Goal: Transaction & Acquisition: Purchase product/service

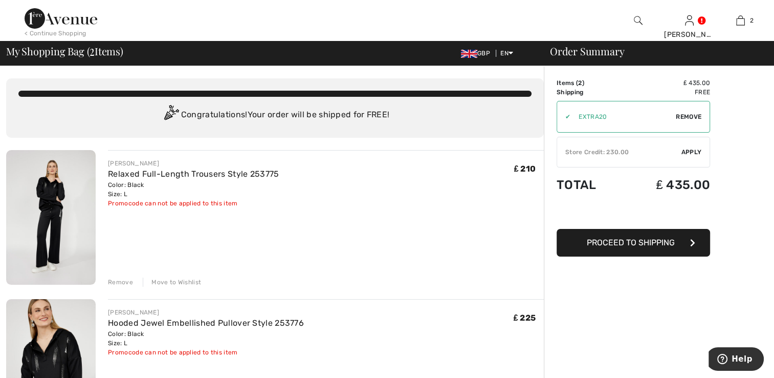
click at [691, 152] on span "Apply" at bounding box center [692, 151] width 20 height 9
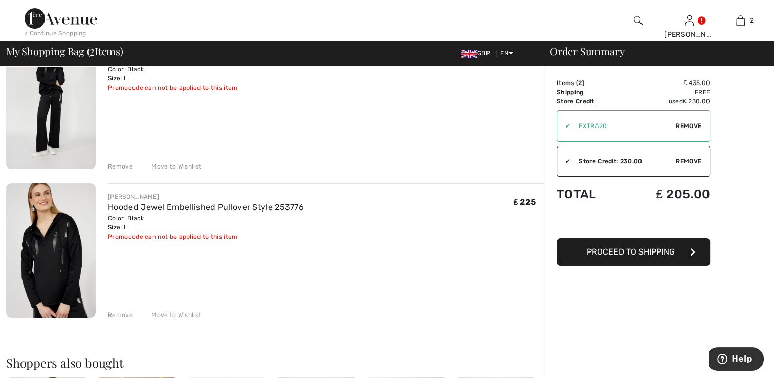
scroll to position [205, 0]
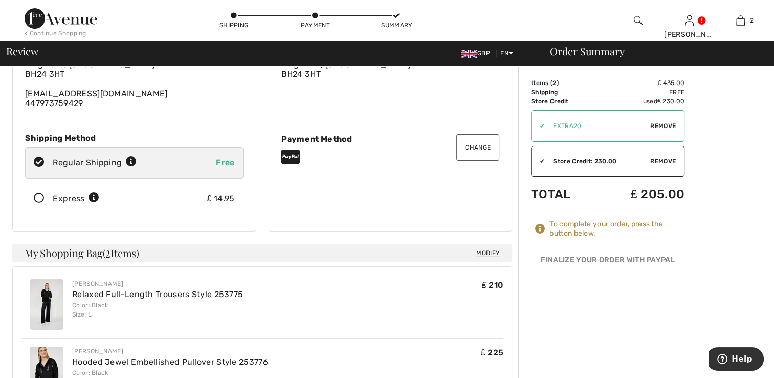
scroll to position [205, 0]
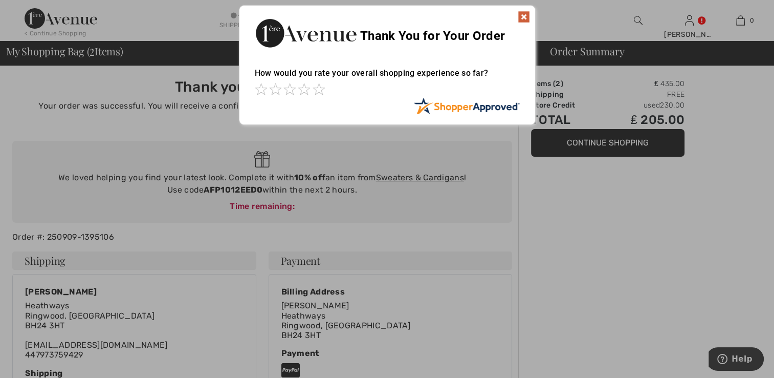
click at [318, 95] on span at bounding box center [319, 89] width 12 height 12
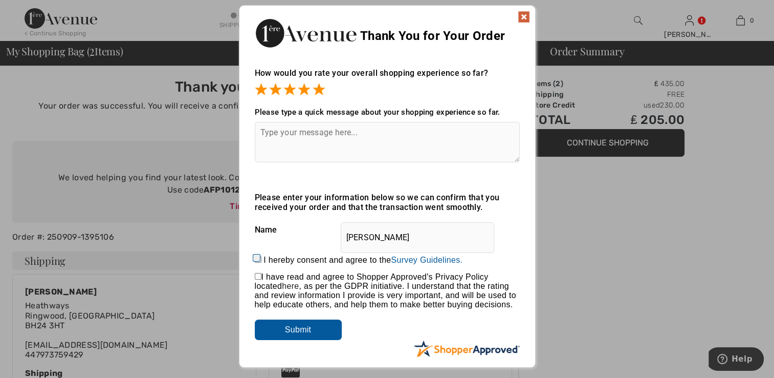
click at [523, 15] on img at bounding box center [524, 17] width 12 height 12
